Goal: Task Accomplishment & Management: Manage account settings

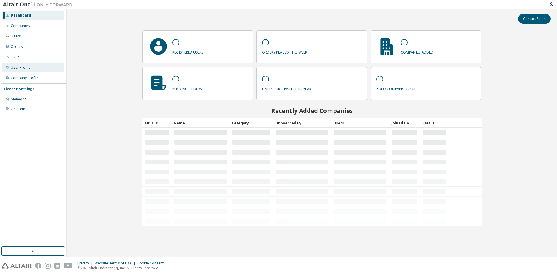
click at [25, 68] on div "User Profile" at bounding box center [21, 67] width 20 height 5
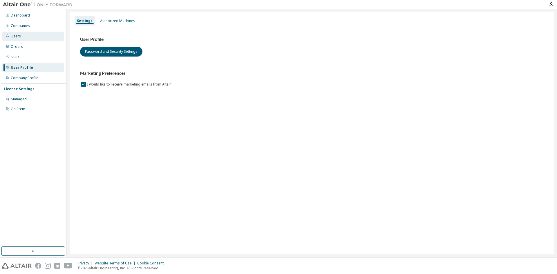
click at [20, 37] on div "Users" at bounding box center [33, 36] width 62 height 9
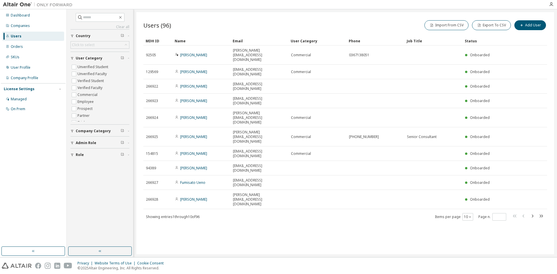
click at [31, 91] on div "License Settings" at bounding box center [33, 88] width 59 height 5
click at [30, 90] on div "License Settings" at bounding box center [19, 89] width 31 height 5
click at [28, 100] on div "Managed" at bounding box center [33, 99] width 62 height 9
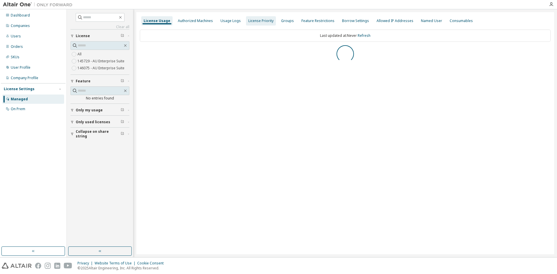
click at [266, 21] on div "License Priority" at bounding box center [260, 21] width 25 height 5
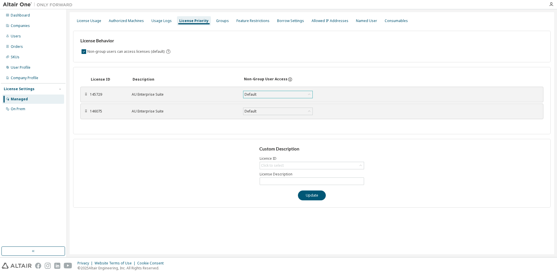
click at [264, 93] on div "Default" at bounding box center [277, 94] width 69 height 7
click at [310, 94] on icon at bounding box center [309, 95] width 6 height 6
click at [314, 123] on div "License ID Description Non-Group User Access ⠿ 145729 AU Enterprise Suite Defau…" at bounding box center [312, 100] width 478 height 67
click at [288, 79] on icon at bounding box center [290, 79] width 4 height 4
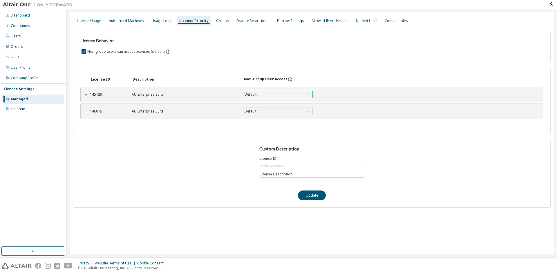
click at [296, 95] on div "Default" at bounding box center [277, 94] width 69 height 7
drag, startPoint x: 258, startPoint y: 150, endPoint x: 300, endPoint y: 148, distance: 41.8
click at [300, 148] on div "Custom Description Licence ID Click to select License Description Update" at bounding box center [312, 173] width 478 height 69
copy h3 "Custom Description"
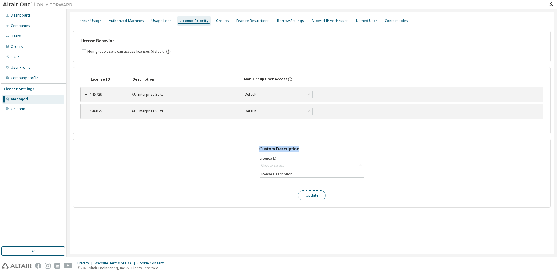
click at [301, 195] on button "Update" at bounding box center [312, 196] width 28 height 10
click at [104, 53] on label "Non-group users can access licenses (default)" at bounding box center [126, 51] width 78 height 7
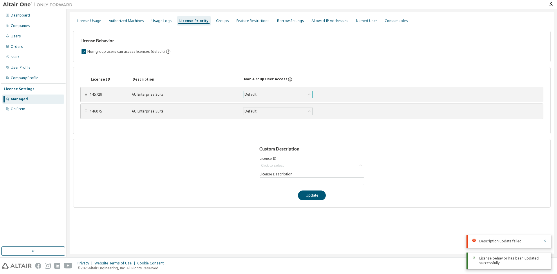
click at [269, 92] on div "Default" at bounding box center [277, 94] width 69 height 7
click at [267, 116] on li "False" at bounding box center [278, 117] width 68 height 8
click at [296, 94] on div "False" at bounding box center [277, 94] width 69 height 7
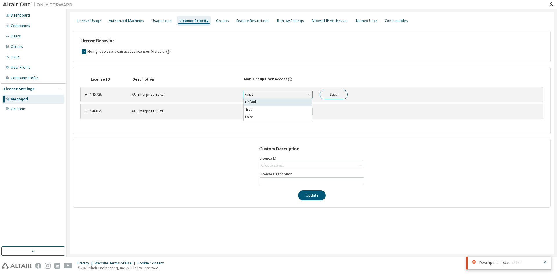
click at [288, 101] on li "Default" at bounding box center [278, 102] width 68 height 8
click at [294, 95] on div "Default" at bounding box center [277, 94] width 69 height 7
click at [285, 107] on li "True" at bounding box center [278, 110] width 68 height 8
click at [283, 93] on div "True" at bounding box center [277, 94] width 69 height 7
click at [279, 99] on li "Default" at bounding box center [278, 102] width 68 height 8
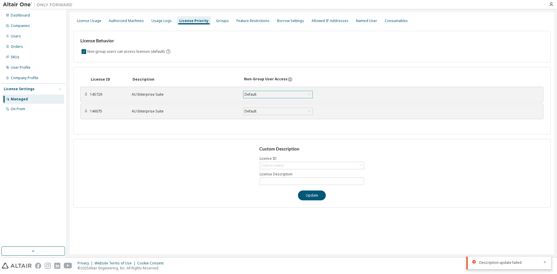
click at [166, 52] on icon "By default any user not assigned to any group can access any license. Turn this…" at bounding box center [168, 52] width 4 height 4
click at [265, 67] on div "License ID Description Non-Group User Access ⠿ 145729 AU Enterprise Suite Defau…" at bounding box center [312, 100] width 478 height 67
click at [217, 20] on div "Groups" at bounding box center [222, 21] width 13 height 5
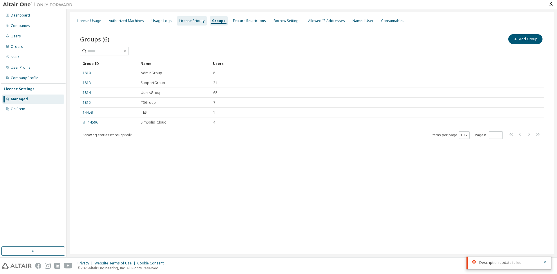
click at [193, 21] on div "License Priority" at bounding box center [191, 21] width 25 height 5
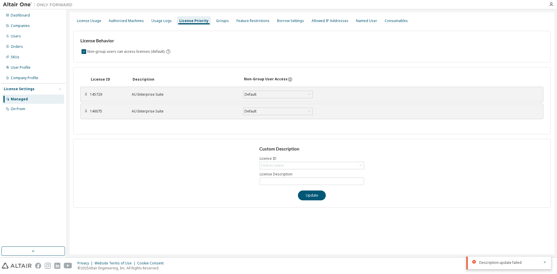
click at [38, 114] on div "License Settings Managed On Prem" at bounding box center [33, 98] width 65 height 31
click at [37, 109] on div "On Prem" at bounding box center [33, 108] width 62 height 9
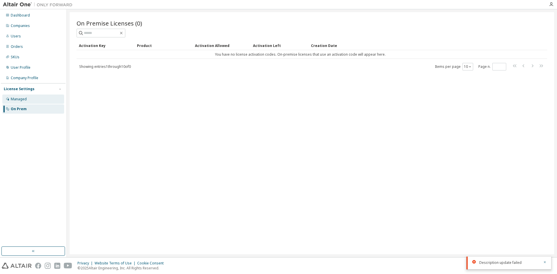
click at [35, 101] on div "Managed" at bounding box center [33, 99] width 62 height 9
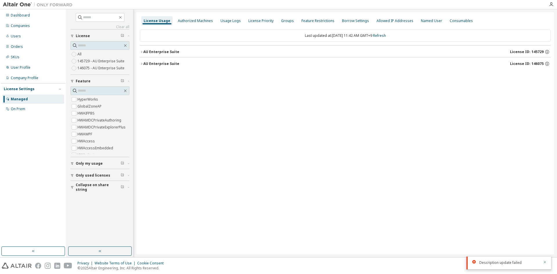
click at [347, 175] on div "License Usage Authorized Machines Usage Logs License Priority Groups Feature Re…" at bounding box center [345, 133] width 418 height 242
click at [37, 98] on div "Managed" at bounding box center [33, 99] width 62 height 9
click at [254, 22] on div "License Priority" at bounding box center [260, 21] width 25 height 5
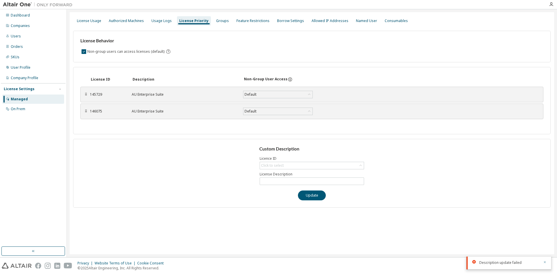
click at [545, 261] on icon "button" at bounding box center [544, 262] width 3 height 3
click at [506, 220] on div "License Usage Authorized Machines Usage Logs License Priority Groups Feature Re…" at bounding box center [312, 133] width 484 height 242
